Goal: Task Accomplishment & Management: Complete application form

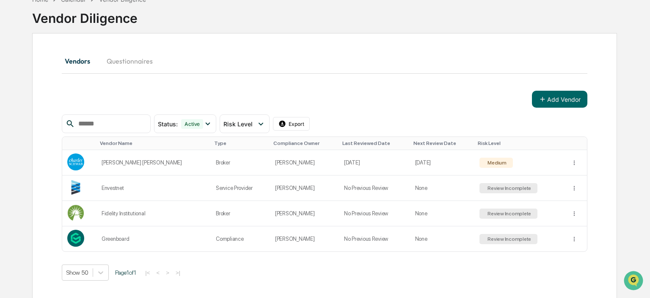
scroll to position [40, 0]
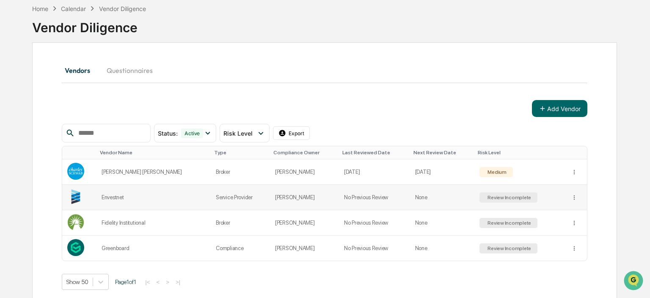
click at [561, 199] on td "Review Incomplete" at bounding box center [520, 197] width 91 height 25
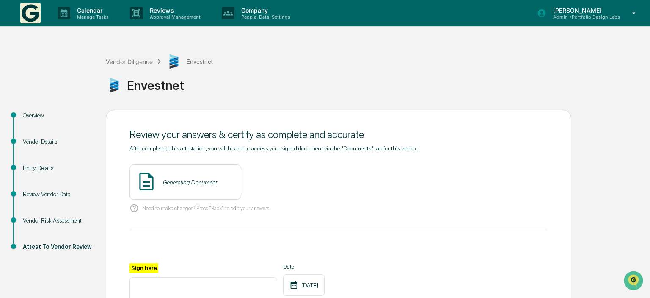
click at [31, 196] on div "Review Vendor Data" at bounding box center [57, 194] width 69 height 9
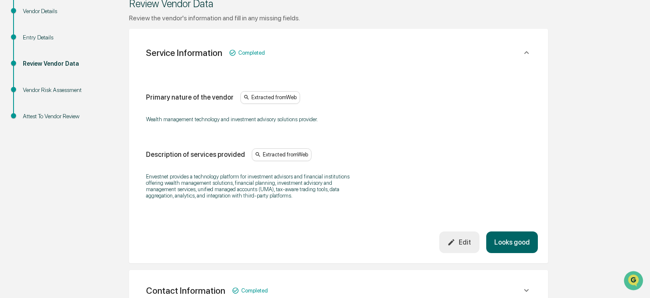
scroll to position [134, 0]
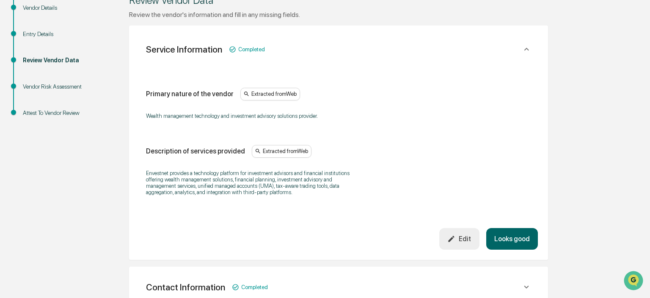
click at [514, 243] on button "Looks good" at bounding box center [512, 239] width 52 height 22
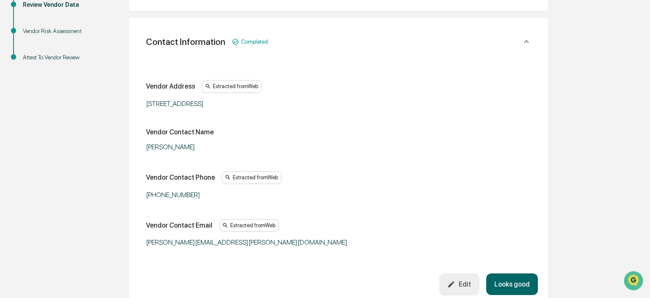
scroll to position [204, 0]
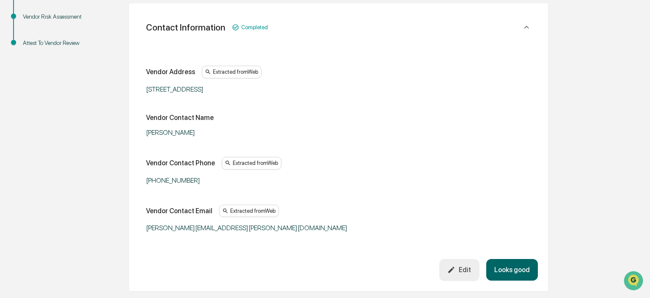
click at [492, 261] on button "Looks good" at bounding box center [512, 270] width 52 height 22
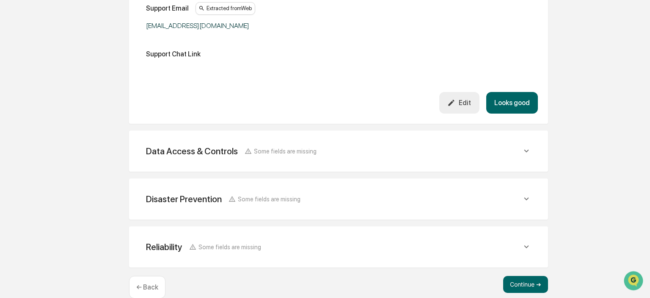
scroll to position [400, 0]
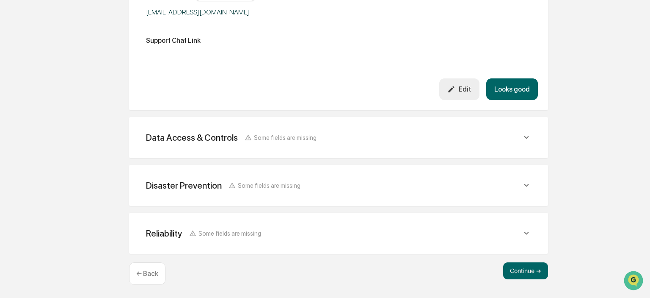
click at [368, 134] on div "Data Access & Controls Some fields are missing" at bounding box center [334, 137] width 376 height 11
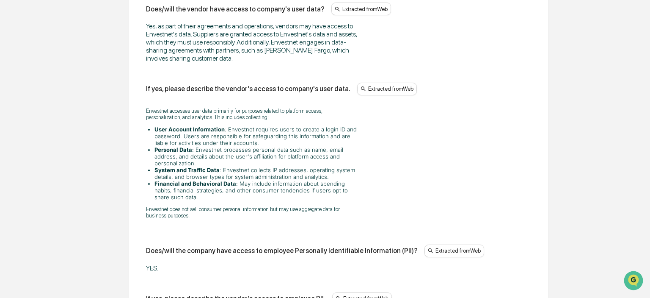
scroll to position [669, 0]
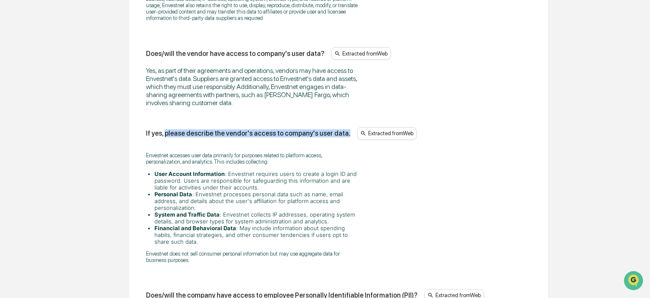
drag, startPoint x: 164, startPoint y: 133, endPoint x: 342, endPoint y: 137, distance: 178.7
click at [342, 137] on div "If yes, please describe the vendor's access to company's user data. Extracted f…" at bounding box center [338, 133] width 385 height 13
copy div "please describe the vendor's access to company's user data."
click at [376, 196] on div "Envestnet accesses user data primarily for purposes related to platform access,…" at bounding box center [338, 207] width 385 height 122
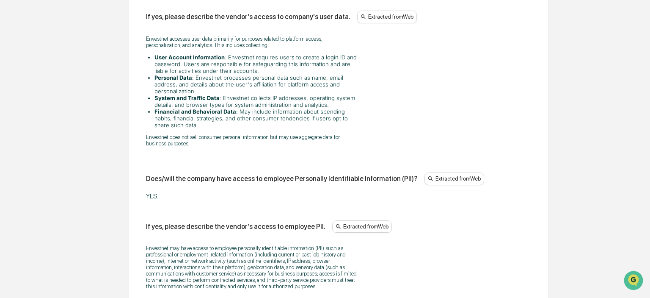
scroll to position [803, 0]
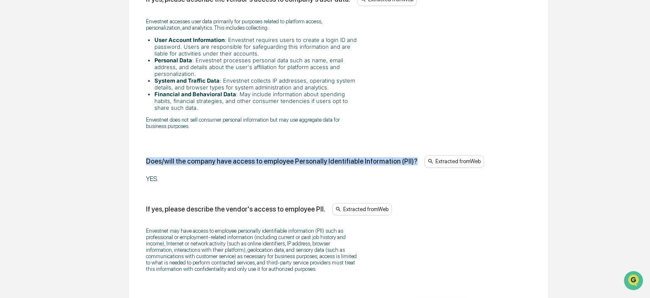
drag, startPoint x: 146, startPoint y: 162, endPoint x: 396, endPoint y: 164, distance: 249.8
click at [401, 166] on div "Does/will the company have access to employee Personally Identifiable Informati…" at bounding box center [338, 161] width 385 height 13
click at [395, 163] on div "Does/will the company have access to employee Personally Identifiable Informati…" at bounding box center [282, 161] width 272 height 8
drag, startPoint x: 147, startPoint y: 161, endPoint x: 405, endPoint y: 161, distance: 258.2
click at [405, 161] on div "Does/will the company have access to employee Personally Identifiable Informati…" at bounding box center [338, 161] width 385 height 13
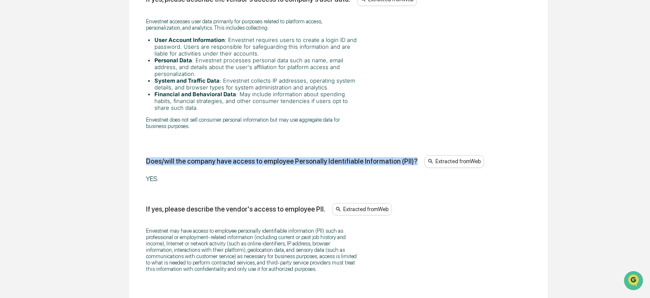
copy div "Does/will the company have access to employee Personally Identifiable Informati…"
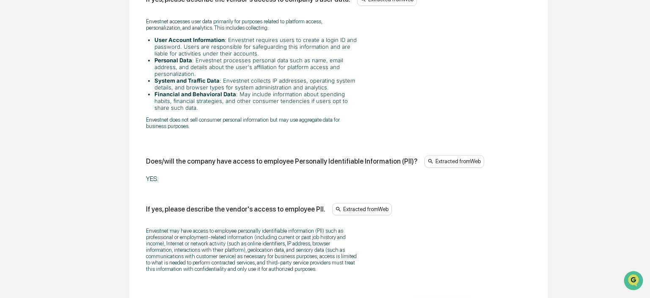
click at [190, 224] on div "Envestnet may have access to employee personally identifiable information (PII)…" at bounding box center [338, 249] width 385 height 55
drag, startPoint x: 147, startPoint y: 209, endPoint x: 200, endPoint y: 209, distance: 52.9
click at [200, 209] on div "If yes, please describe the vendor's access to employee PII." at bounding box center [235, 209] width 179 height 8
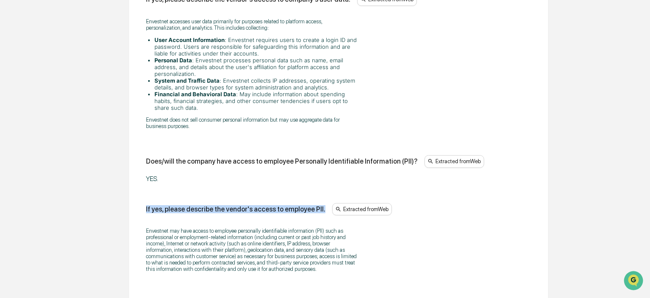
drag, startPoint x: 321, startPoint y: 209, endPoint x: 139, endPoint y: 212, distance: 182.1
copy div "If yes, please describe the vendor's access to employee PII."
click at [279, 238] on p "Envestnet may have access to employee personally identifiable information (PII)…" at bounding box center [252, 249] width 212 height 44
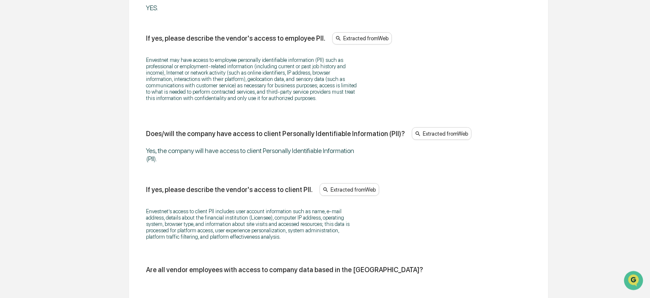
scroll to position [982, 0]
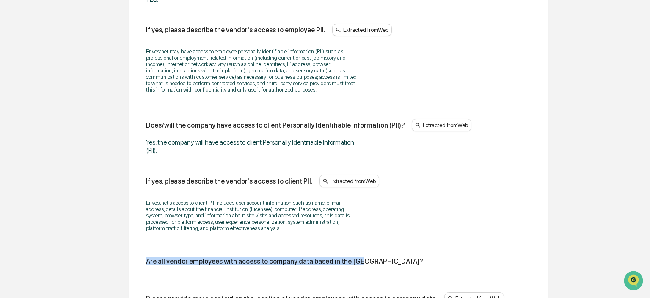
drag, startPoint x: 146, startPoint y: 264, endPoint x: 358, endPoint y: 268, distance: 211.3
click at [358, 268] on div "Are all vendor employees with access to company data based in the US?" at bounding box center [338, 264] width 385 height 15
copy div "Are all vendor employees with access to company data based in the US?"
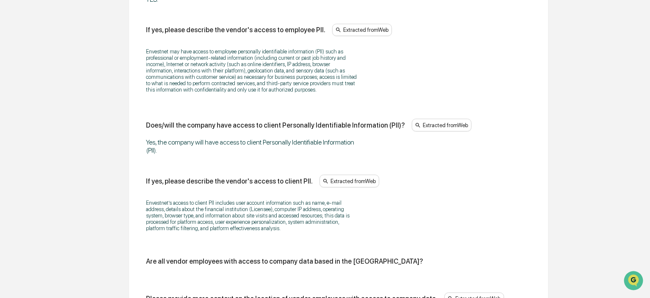
click at [320, 224] on p "Envestnet’s access to client PII includes user account information such as name…" at bounding box center [252, 215] width 212 height 32
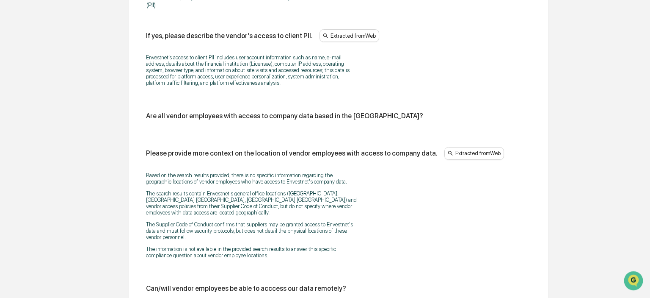
scroll to position [1160, 0]
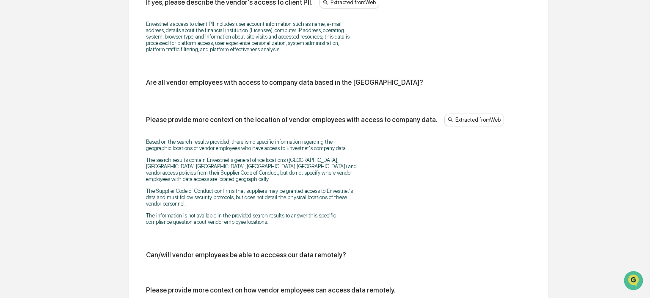
drag, startPoint x: 148, startPoint y: 121, endPoint x: 424, endPoint y: 123, distance: 276.0
click at [424, 123] on div "Please provide more context on the location of vendor employees with access to …" at bounding box center [338, 119] width 385 height 13
copy div "Please provide more context on the location of vendor employees with access to …"
click at [162, 196] on p "The Supplier Code of Conduct confirms that suppliers may be granted access to E…" at bounding box center [252, 197] width 212 height 19
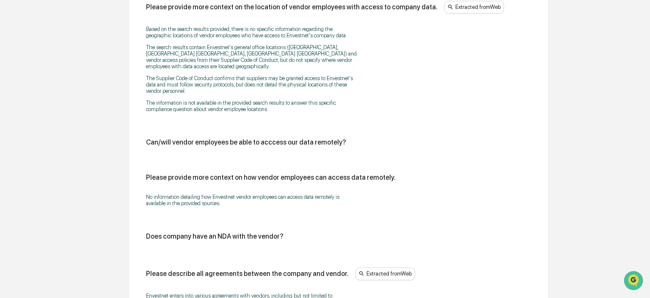
scroll to position [1294, 0]
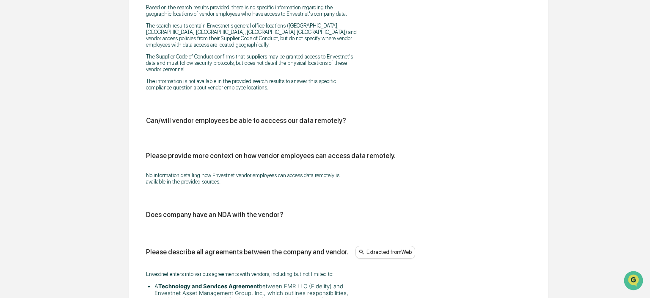
click at [345, 118] on div "Can/will vendor employees be able to acccess our data remotely?" at bounding box center [338, 120] width 385 height 8
drag, startPoint x: 345, startPoint y: 118, endPoint x: 141, endPoint y: 120, distance: 203.2
copy div "Can/will vendor employees be able to acccess our data remotely?"
click at [390, 152] on div "Please provide more context on how vendor employees can access data remotely." at bounding box center [338, 156] width 385 height 8
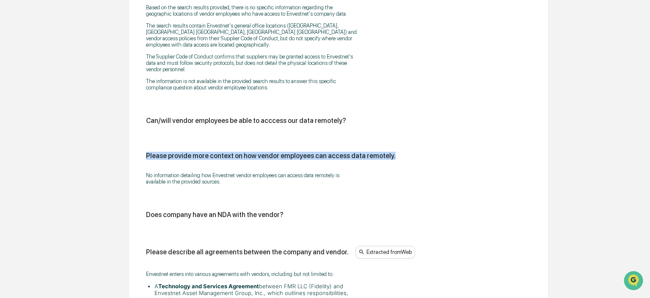
drag, startPoint x: 387, startPoint y: 152, endPoint x: 145, endPoint y: 150, distance: 242.1
copy div "Please provide more context on how vendor employees can access data remotely."
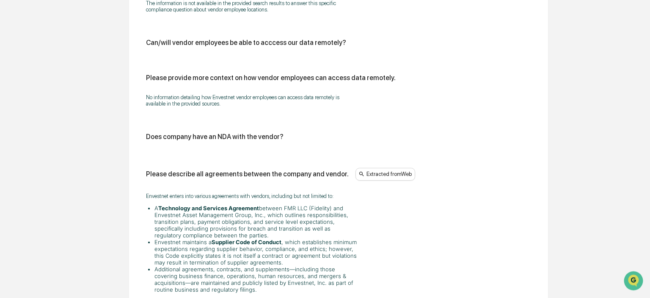
scroll to position [1384, 0]
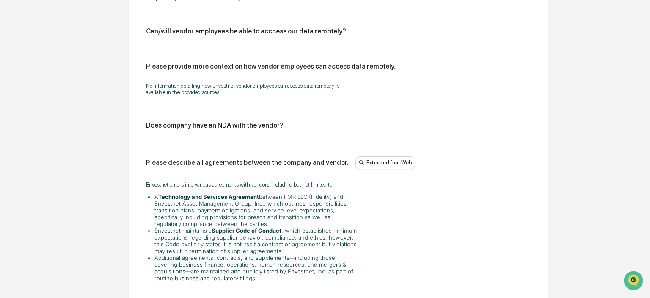
click at [293, 124] on div "Does company have an NDA with the vendor?" at bounding box center [338, 125] width 385 height 8
drag, startPoint x: 285, startPoint y: 118, endPoint x: 137, endPoint y: 121, distance: 148.6
copy div "Does company have an NDA with the vendor?"
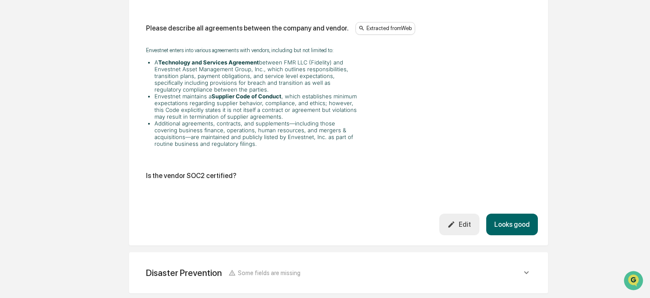
scroll to position [1473, 0]
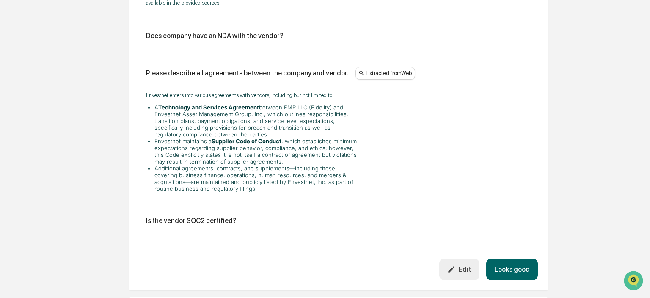
click at [152, 69] on div "Please describe all agreements between the company and vendor." at bounding box center [247, 73] width 203 height 8
drag, startPoint x: 148, startPoint y: 69, endPoint x: 339, endPoint y: 73, distance: 191.8
click at [339, 73] on div "Please describe all agreements between the company and vendor. Extracted from W…" at bounding box center [338, 73] width 385 height 13
copy div "Please describe all agreements between the company and vendor."
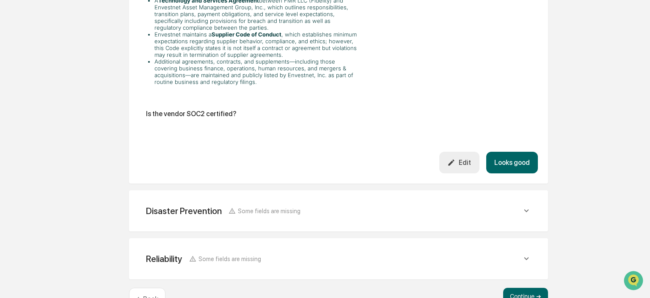
scroll to position [1602, 0]
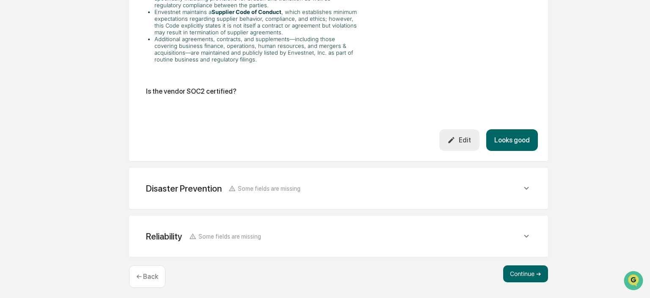
click at [287, 185] on span "Some fields are missing" at bounding box center [269, 188] width 63 height 7
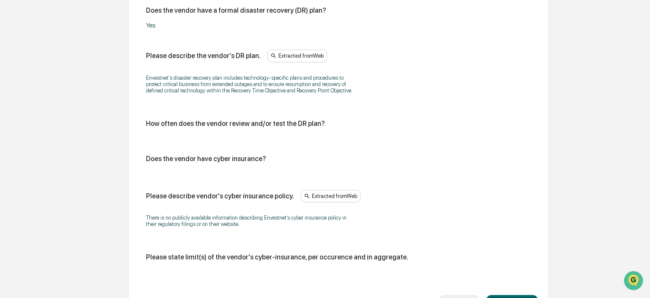
scroll to position [1781, 0]
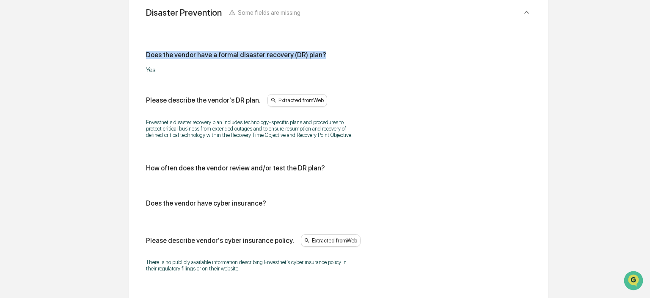
drag, startPoint x: 320, startPoint y: 51, endPoint x: 140, endPoint y: 55, distance: 180.8
click at [140, 55] on div "Does the vendor have a formal disaster recovery (DR) plan? Yes Please describe …" at bounding box center [338, 182] width 399 height 313
click at [207, 119] on p "Envestnet's disaster recovery plan includes technology-specific plans and proce…" at bounding box center [252, 128] width 212 height 19
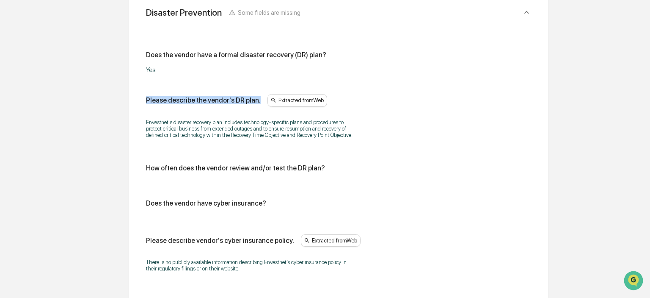
drag, startPoint x: 147, startPoint y: 96, endPoint x: 257, endPoint y: 98, distance: 109.2
click at [257, 98] on div "Please describe the vendor's DR plan. Extracted from Web" at bounding box center [338, 100] width 385 height 13
click at [186, 167] on div "How often does the vendor review and/or test the DR plan?" at bounding box center [235, 168] width 179 height 8
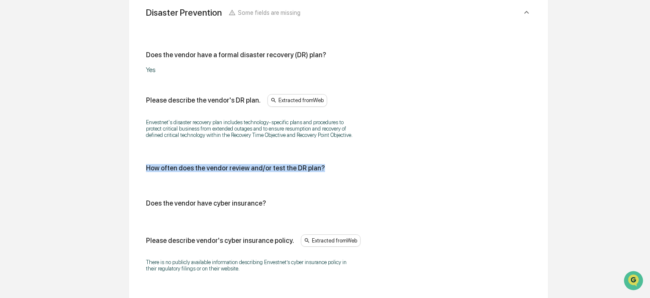
drag, startPoint x: 148, startPoint y: 163, endPoint x: 343, endPoint y: 171, distance: 195.3
click at [343, 171] on div "How often does the vendor review and/or test the DR plan?" at bounding box center [338, 171] width 385 height 15
click at [262, 203] on div "Does the vendor have cyber insurance?" at bounding box center [338, 203] width 385 height 8
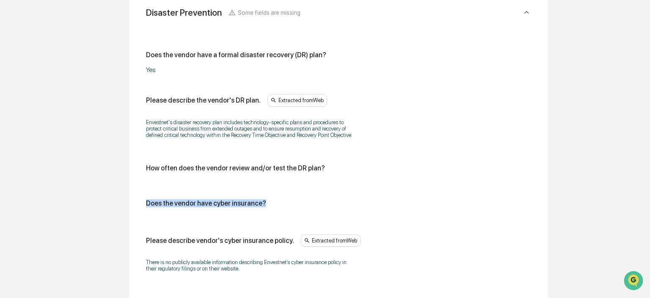
drag, startPoint x: 261, startPoint y: 201, endPoint x: 133, endPoint y: 201, distance: 127.4
click at [133, 201] on div "Disaster Prevention Some fields are missing Does the vendor have a formal disas…" at bounding box center [338, 180] width 419 height 383
click at [182, 236] on div "Please describe vendor's cyber insurance policy." at bounding box center [220, 240] width 148 height 8
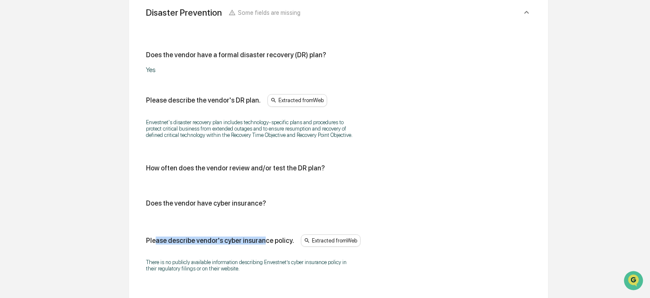
drag, startPoint x: 153, startPoint y: 237, endPoint x: 260, endPoint y: 243, distance: 107.2
click at [260, 243] on div "Please describe vendor's cyber insurance policy. Extracted from Web" at bounding box center [338, 240] width 385 height 13
click at [281, 243] on div "Please describe vendor's cyber insurance policy. Extracted from Web" at bounding box center [338, 240] width 385 height 13
drag, startPoint x: 286, startPoint y: 240, endPoint x: 140, endPoint y: 241, distance: 146.0
click at [140, 241] on div "Does the vendor have a formal disaster recovery (DR) plan? Yes Please describe …" at bounding box center [338, 182] width 399 height 313
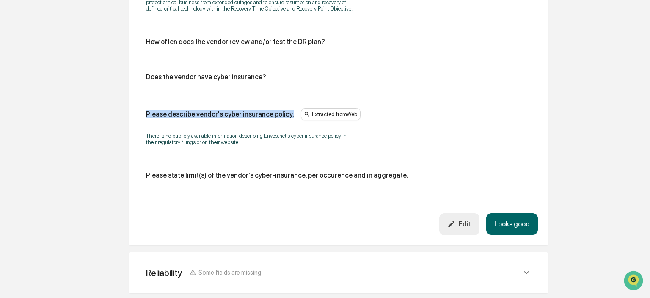
scroll to position [1915, 0]
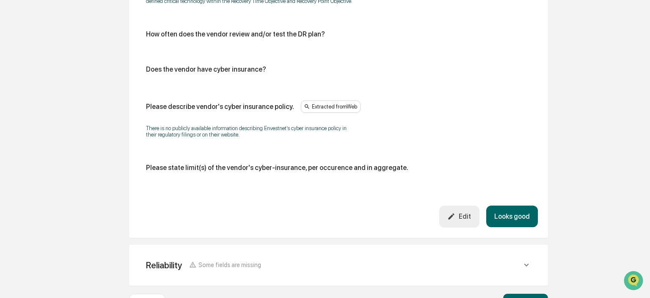
click at [153, 166] on div "Please state limit(s) of the vendor's cyber-insurance, per occurence and in agg…" at bounding box center [277, 167] width 262 height 8
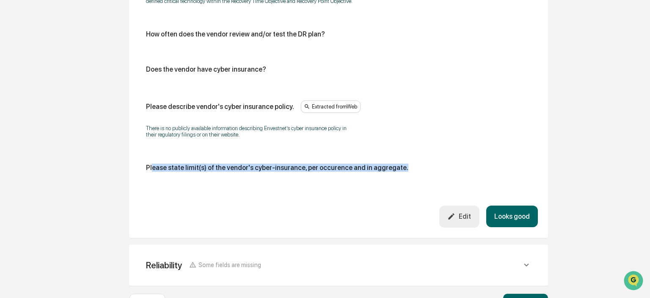
drag, startPoint x: 152, startPoint y: 165, endPoint x: 429, endPoint y: 165, distance: 277.3
click at [429, 165] on div "Please state limit(s) of the vendor's cyber-insurance, per occurence and in agg…" at bounding box center [338, 167] width 385 height 8
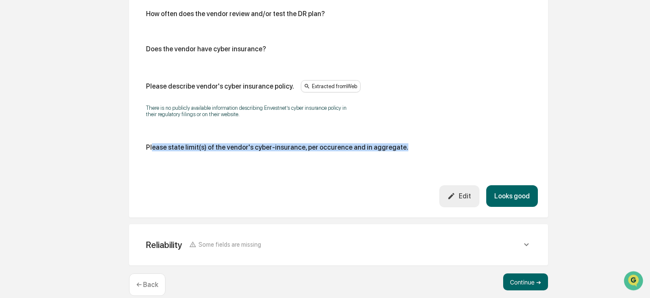
scroll to position [1945, 0]
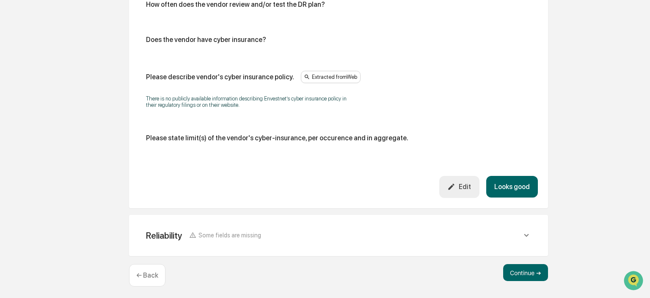
click at [311, 218] on div "Reliability Some fields are missing Does the vendor has a formal business conti…" at bounding box center [338, 235] width 419 height 41
click at [311, 226] on div "Reliability Some fields are missing" at bounding box center [338, 235] width 399 height 21
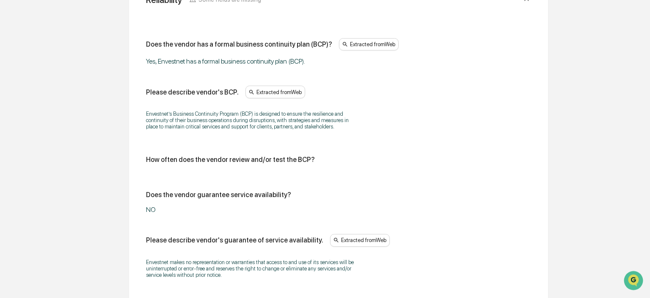
scroll to position [2168, 0]
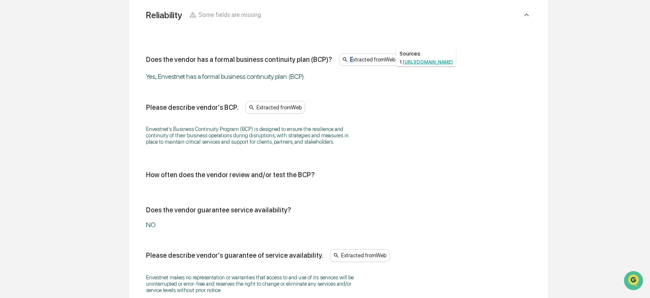
drag, startPoint x: 147, startPoint y: 57, endPoint x: 333, endPoint y: 61, distance: 185.4
click at [333, 61] on div "Does the vendor has a formal business continuity plan (BCP)? Extracted from Web" at bounding box center [338, 59] width 385 height 13
drag, startPoint x: 146, startPoint y: 104, endPoint x: 236, endPoint y: 110, distance: 89.5
click at [236, 110] on div "Please describe vendor's BCP. Extracted from Web" at bounding box center [338, 107] width 385 height 13
click at [150, 175] on div "How often does the vendor review and/or test the BCP?" at bounding box center [230, 175] width 169 height 8
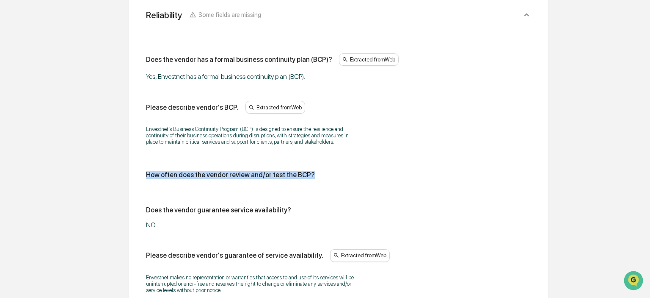
drag, startPoint x: 147, startPoint y: 174, endPoint x: 312, endPoint y: 175, distance: 164.7
click at [312, 175] on div "How often does the vendor review and/or test the BCP?" at bounding box center [338, 175] width 385 height 8
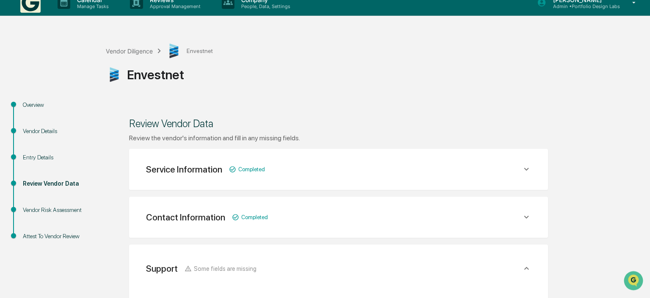
scroll to position [0, 0]
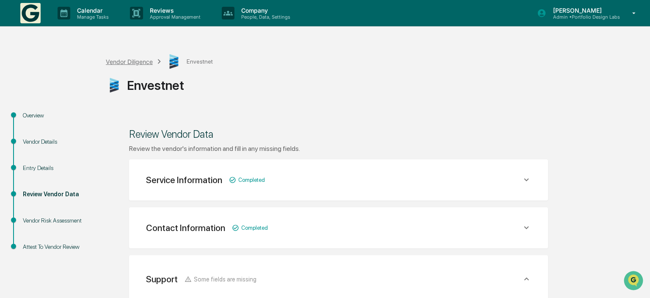
click at [125, 63] on div "Vendor Diligence" at bounding box center [129, 61] width 47 height 7
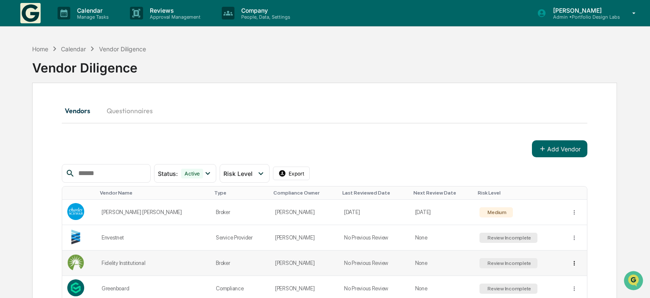
click at [569, 264] on html "Calendar Manage Tasks Reviews Approval Management Company People, Data, Setting…" at bounding box center [325, 149] width 650 height 298
click at [541, 264] on html "Calendar Manage Tasks Reviews Approval Management Company People, Data, Setting…" at bounding box center [325, 149] width 650 height 298
click at [541, 264] on td "Review Incomplete" at bounding box center [520, 262] width 91 height 25
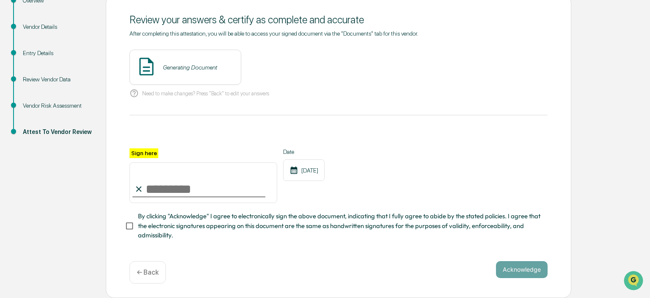
scroll to position [117, 0]
click at [41, 75] on div "Review Vendor Data" at bounding box center [57, 79] width 69 height 9
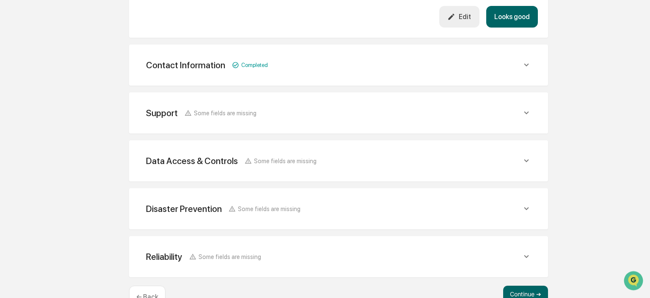
scroll to position [364, 0]
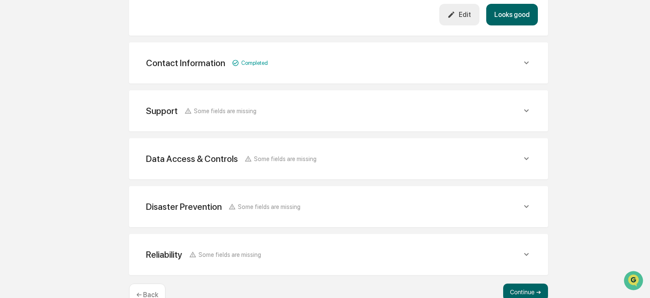
click at [343, 108] on div "Support Some fields are missing" at bounding box center [334, 110] width 376 height 11
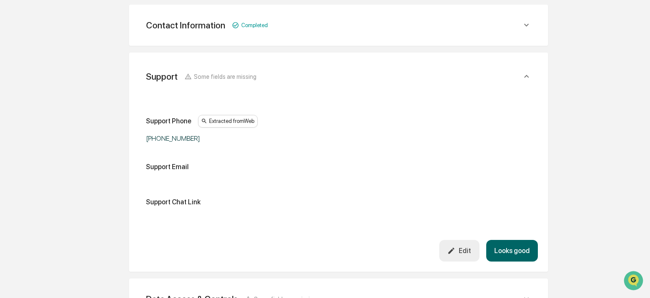
scroll to position [498, 0]
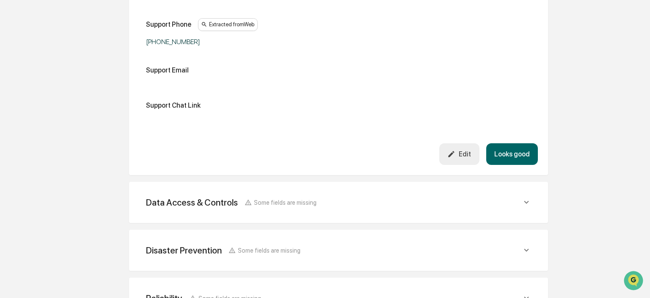
click at [335, 193] on div "Data Access & Controls Some fields are missing" at bounding box center [338, 202] width 399 height 21
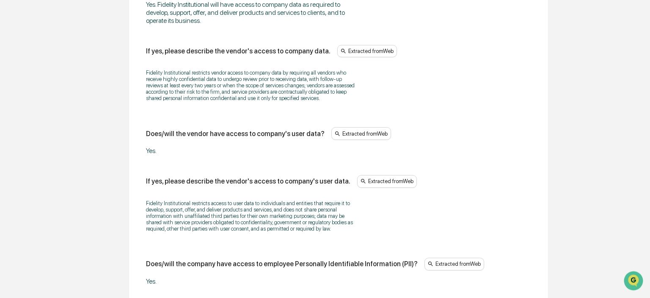
scroll to position [722, 0]
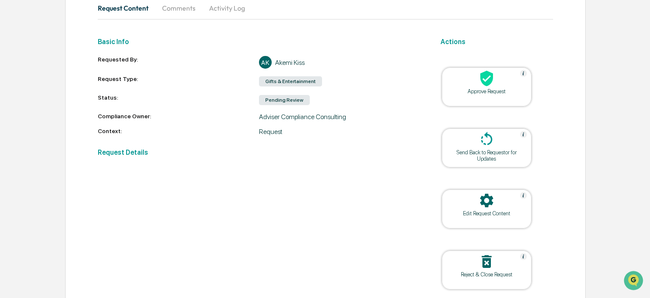
scroll to position [75, 0]
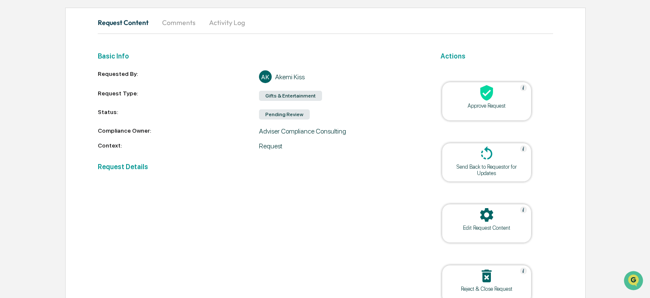
click at [105, 169] on h2 "Request Details" at bounding box center [259, 167] width 322 height 8
click at [179, 22] on button "Comments" at bounding box center [178, 22] width 47 height 20
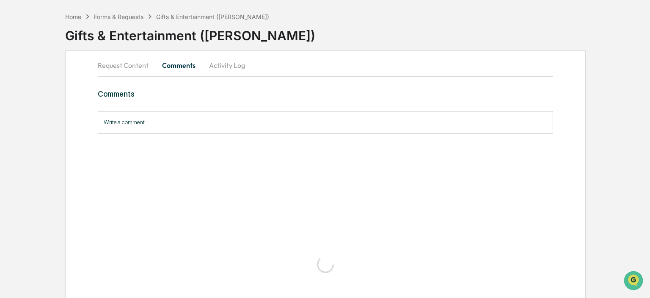
scroll to position [0, 0]
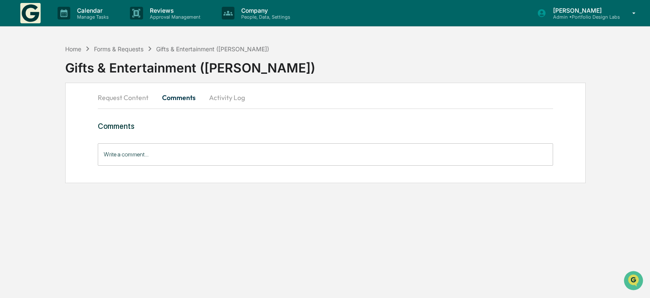
click at [124, 96] on button "Request Content" at bounding box center [127, 97] width 58 height 20
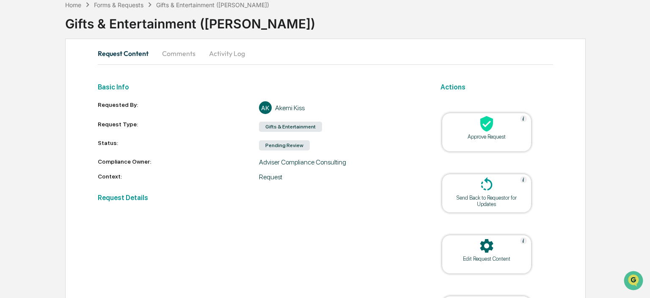
scroll to position [44, 0]
